Goal: Find specific page/section: Find specific page/section

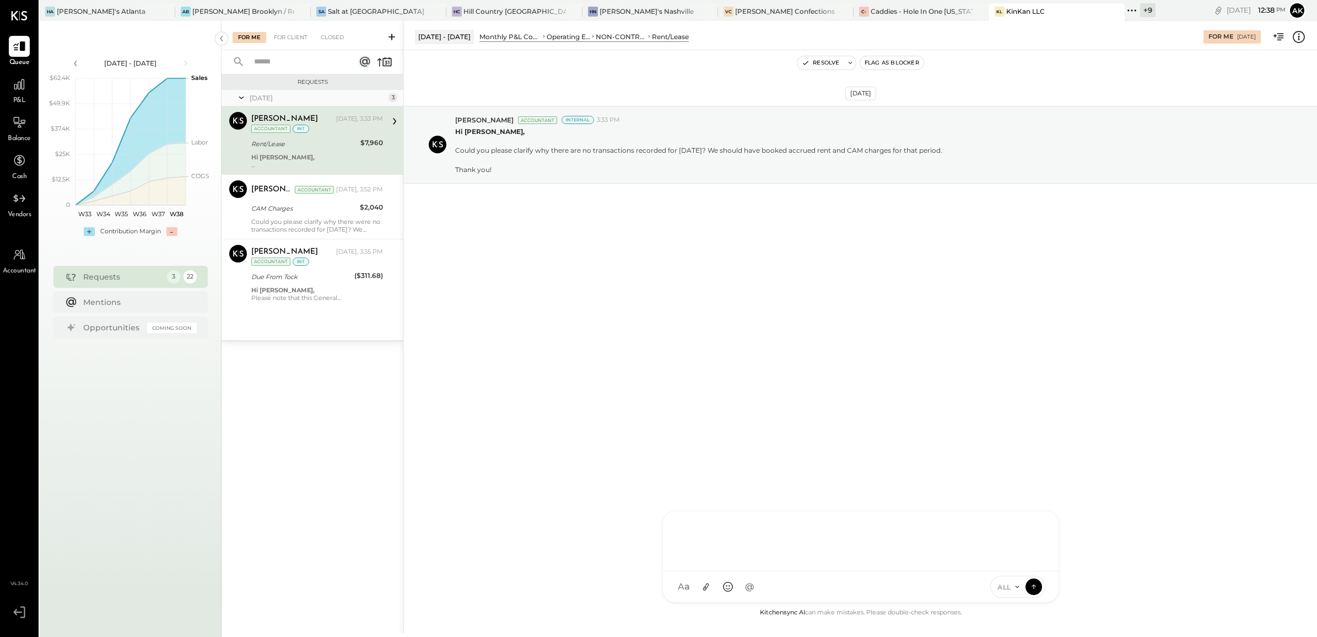
click at [711, 588] on div "N Nan AK [PERSON_NAME] MG [PERSON_NAME] AR [PERSON_NAME] AP [PERSON_NAME] JS [P…" at bounding box center [861, 556] width 397 height 92
click at [299, 208] on div "CAM Charges" at bounding box center [303, 208] width 105 height 11
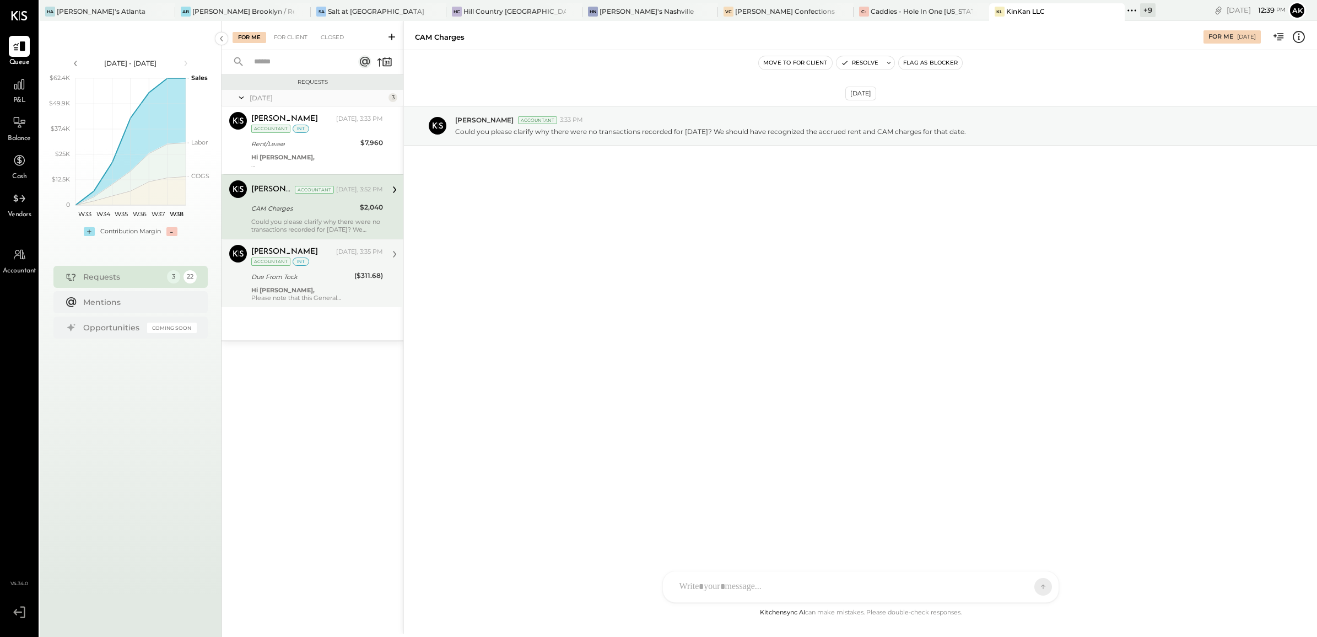
click at [274, 266] on div "Accountant" at bounding box center [270, 261] width 39 height 8
